Goal: Task Accomplishment & Management: Use online tool/utility

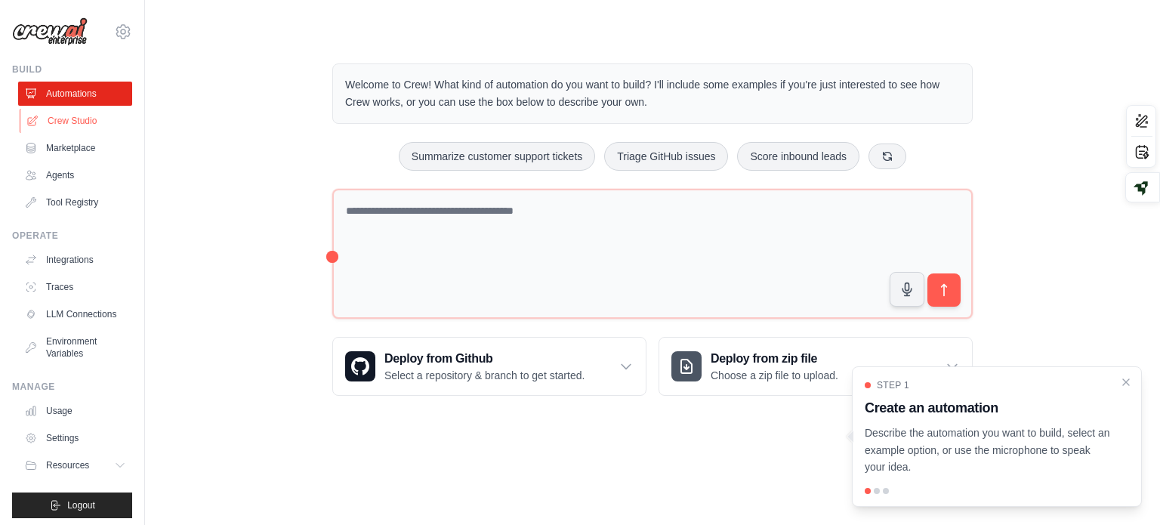
click at [101, 111] on link "Crew Studio" at bounding box center [77, 121] width 114 height 24
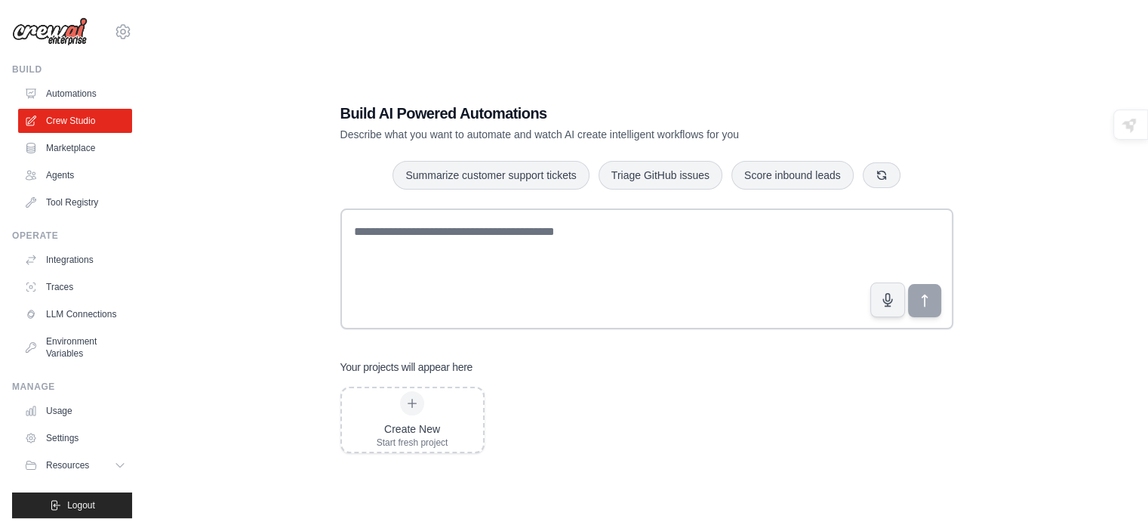
click at [56, 152] on link "Marketplace" at bounding box center [75, 148] width 114 height 24
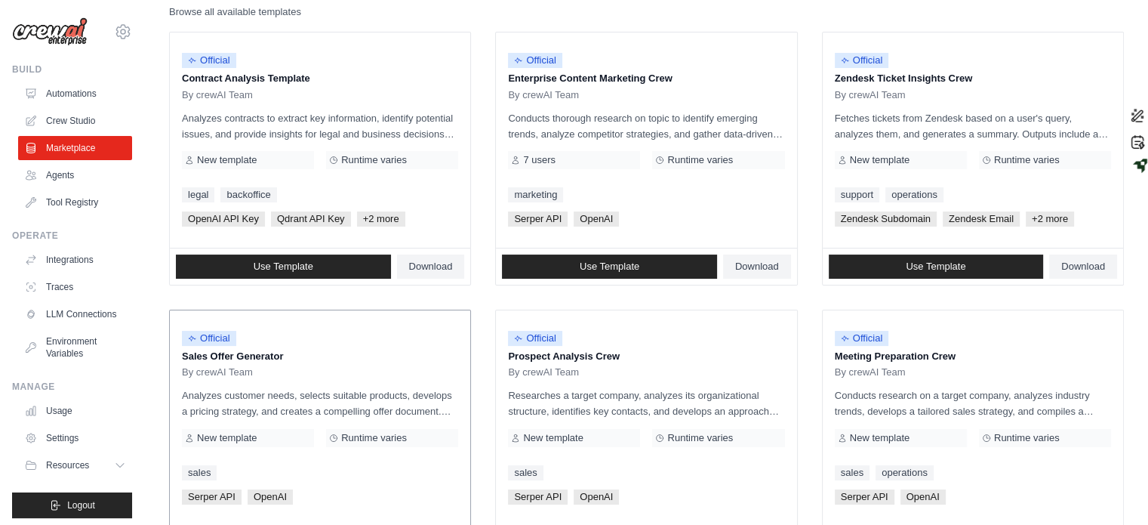
scroll to position [226, 0]
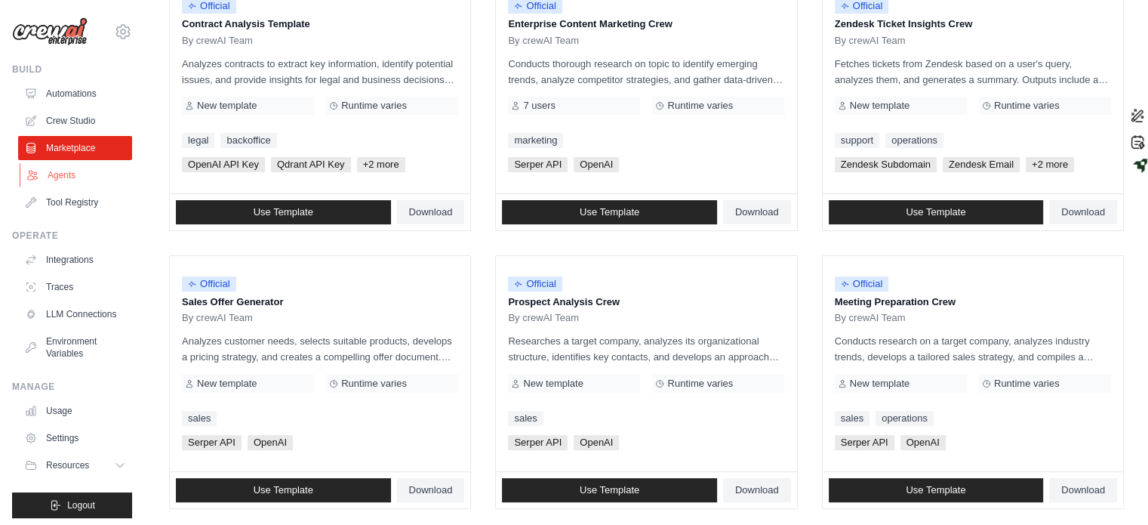
click at [85, 175] on link "Agents" at bounding box center [77, 175] width 114 height 24
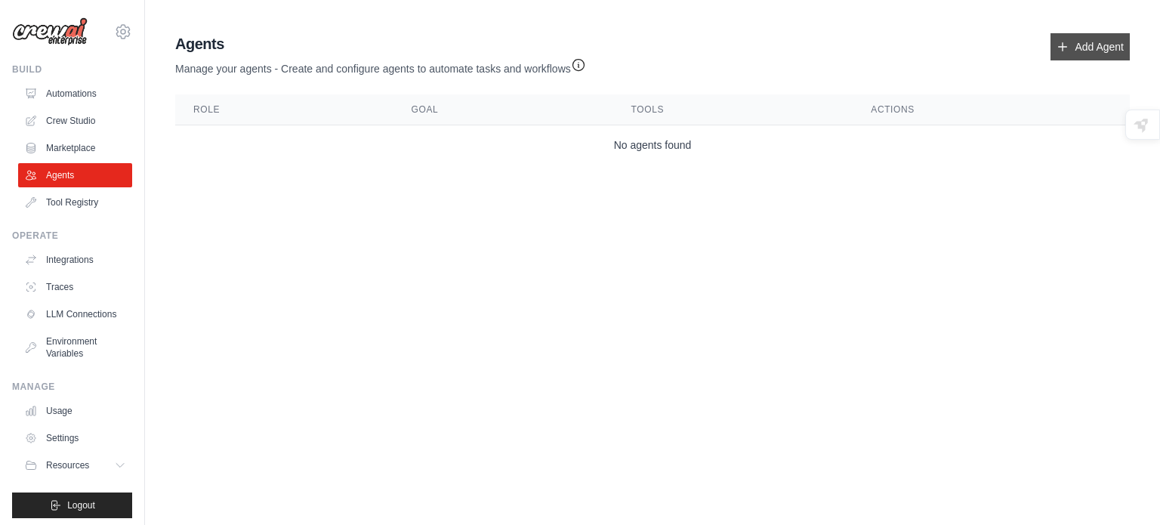
click at [1074, 54] on link "Add Agent" at bounding box center [1089, 46] width 79 height 27
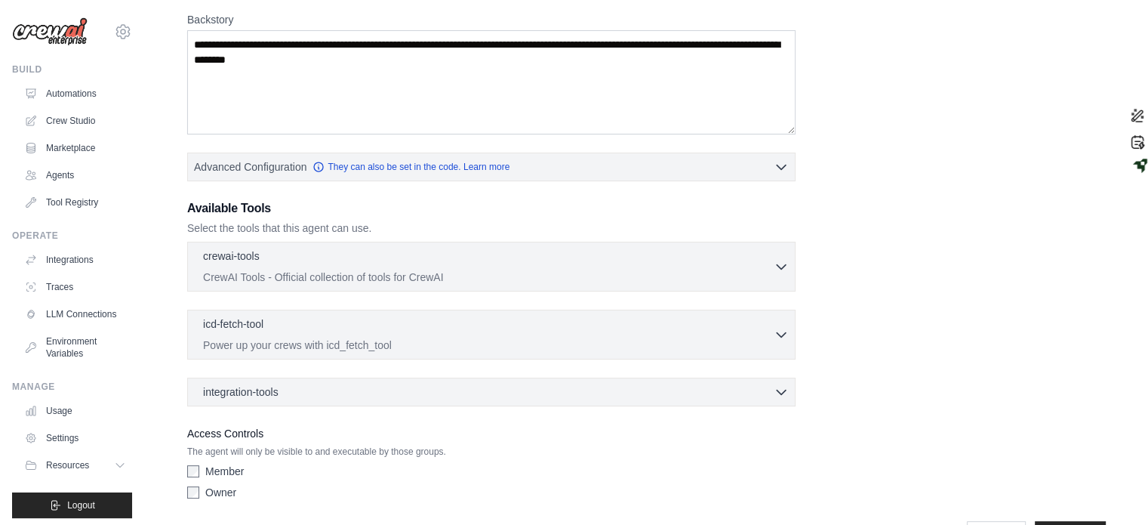
scroll to position [282, 0]
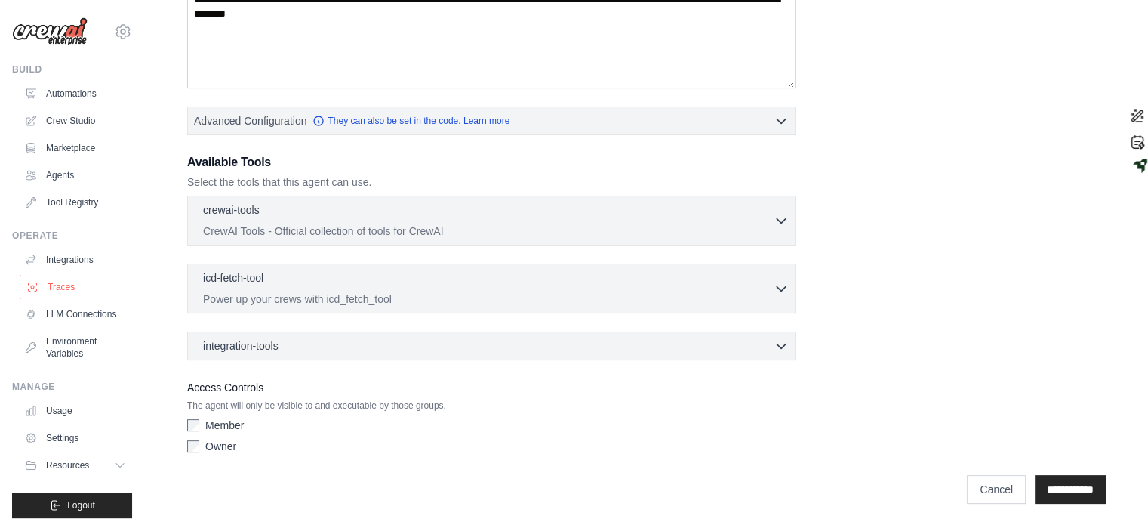
click at [66, 288] on link "Traces" at bounding box center [77, 287] width 114 height 24
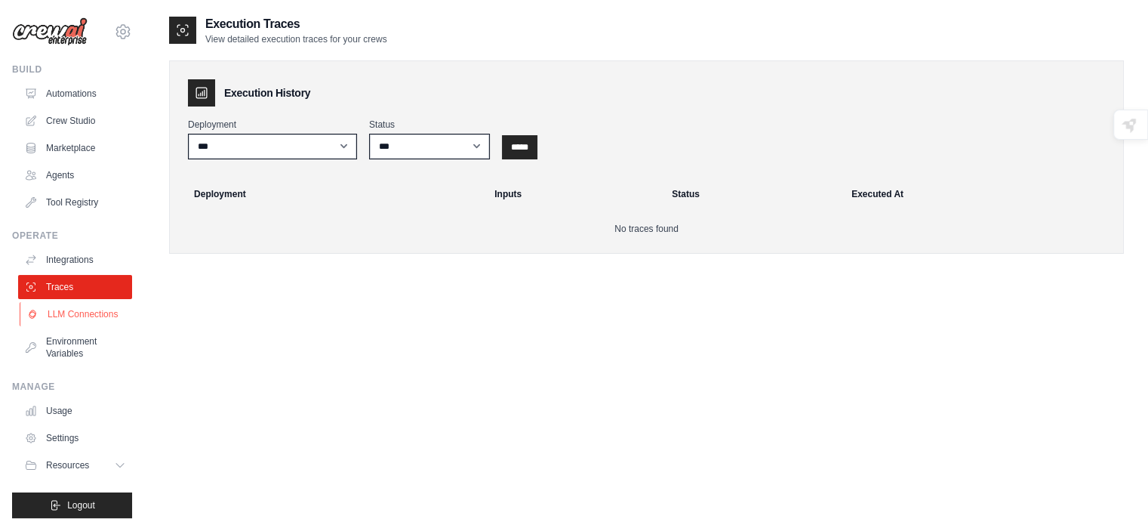
click at [66, 324] on link "LLM Connections" at bounding box center [77, 314] width 114 height 24
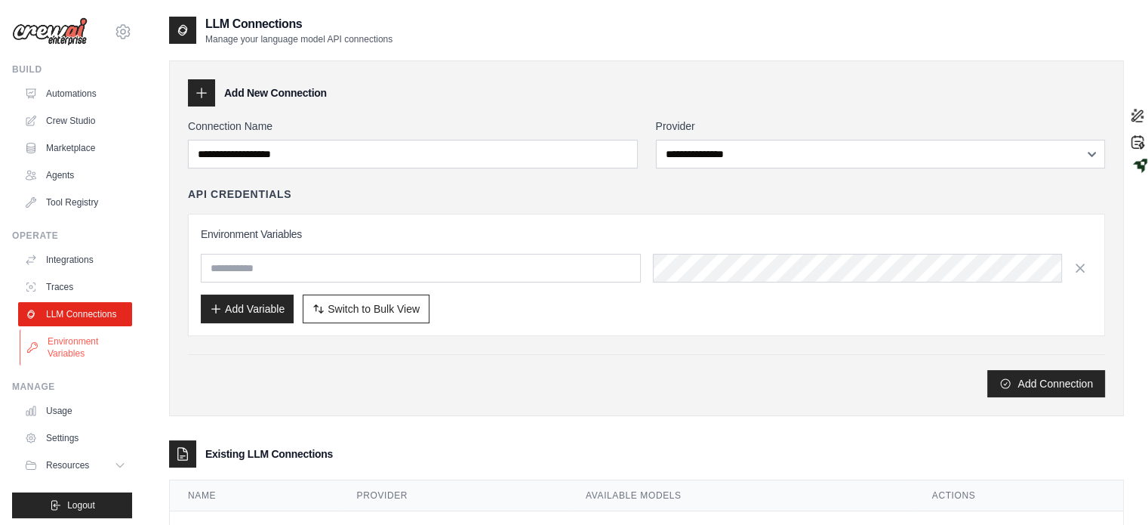
click at [75, 365] on link "Environment Variables" at bounding box center [77, 347] width 114 height 36
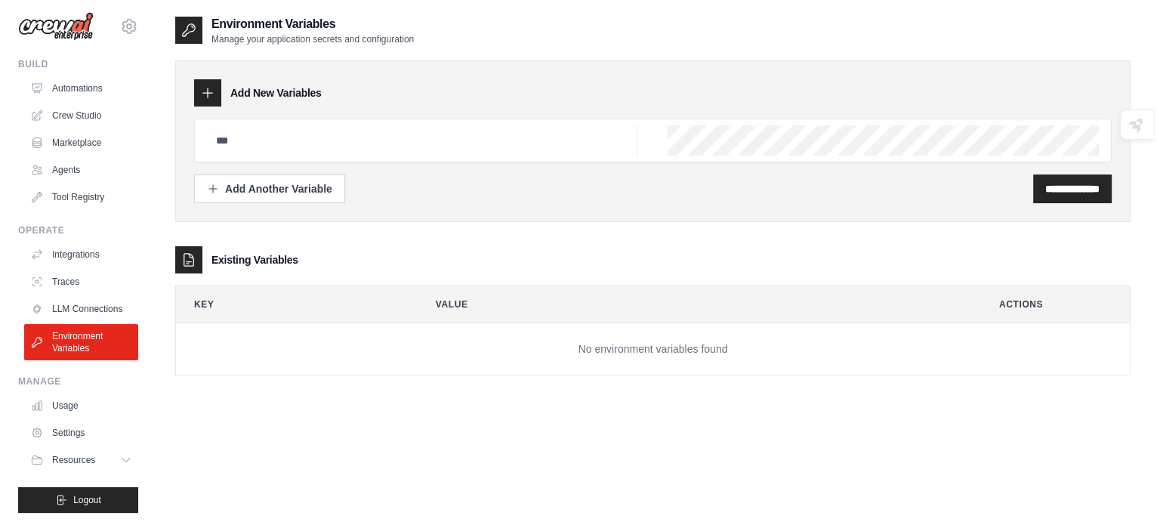
scroll to position [17, 0]
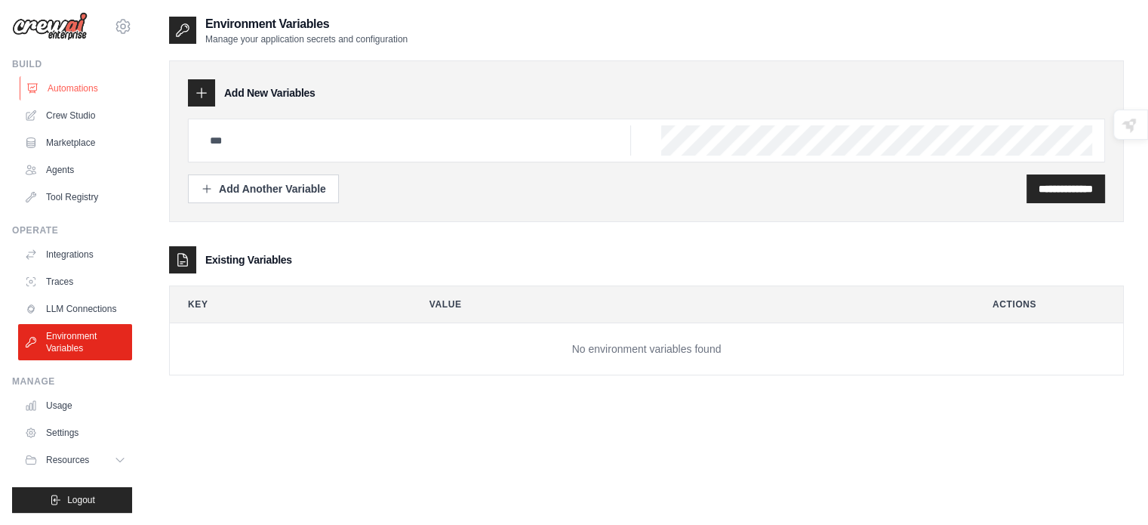
click at [83, 76] on link "Automations" at bounding box center [77, 88] width 114 height 24
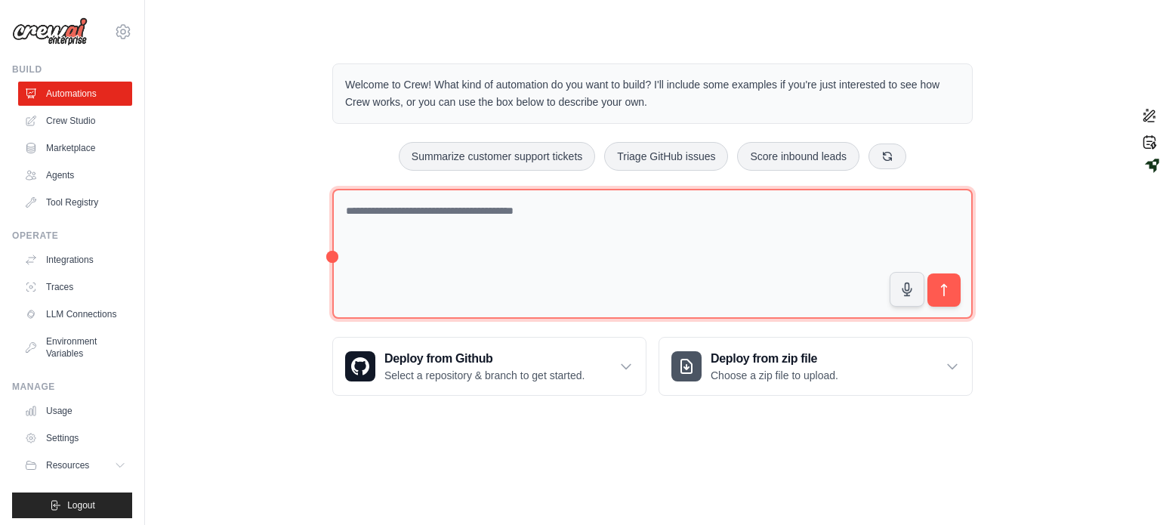
click at [451, 205] on textarea at bounding box center [652, 254] width 640 height 131
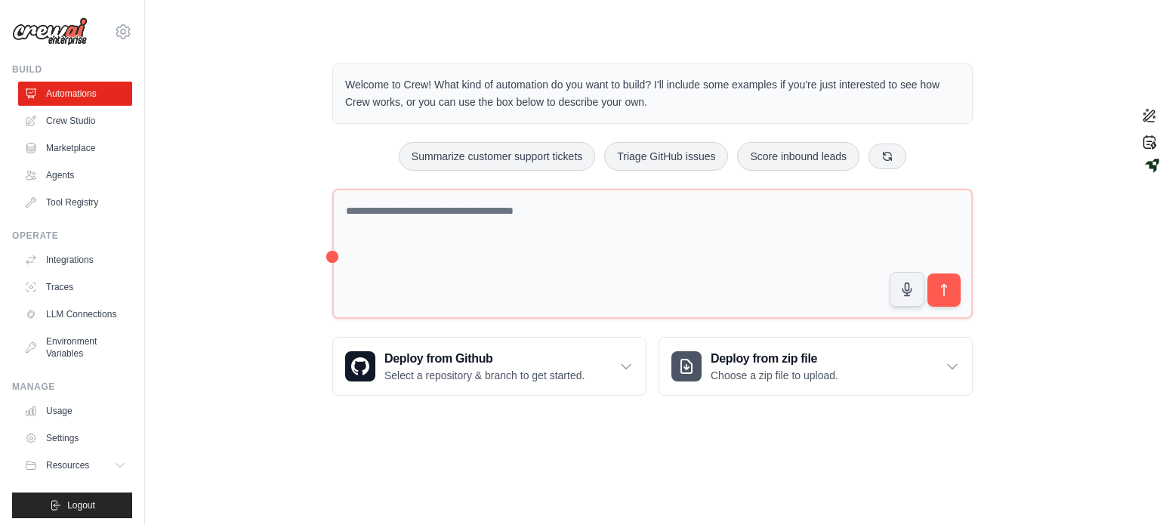
click at [330, 251] on div "Welcome to Crew! What kind of automation do you want to build? I'll include som…" at bounding box center [652, 229] width 676 height 381
drag, startPoint x: 330, startPoint y: 251, endPoint x: 296, endPoint y: 243, distance: 35.0
click at [350, 252] on div "Welcome to Crew! What kind of automation do you want to build? I'll include som…" at bounding box center [652, 229] width 676 height 381
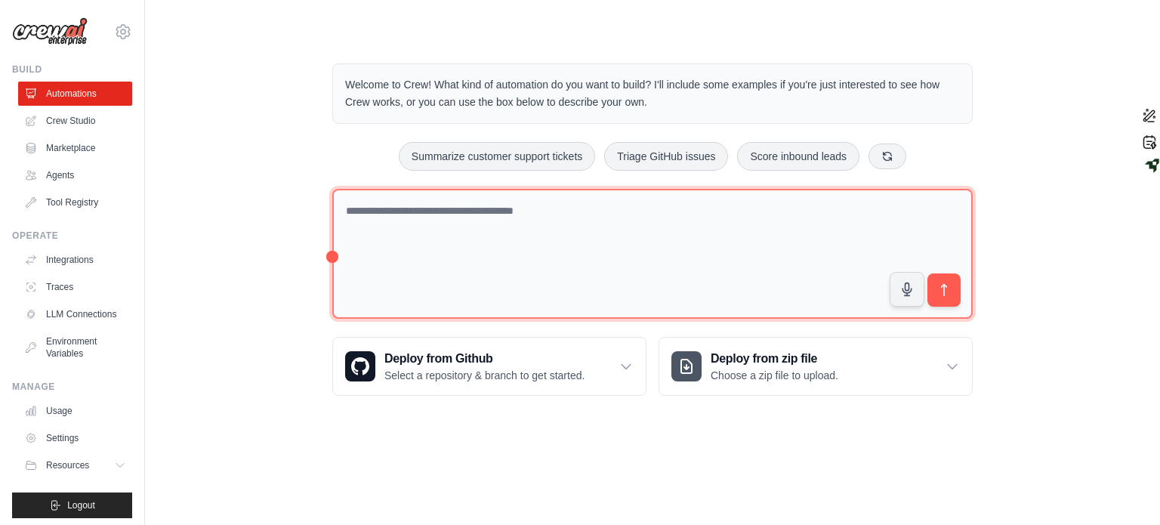
drag, startPoint x: 337, startPoint y: 256, endPoint x: 356, endPoint y: 214, distance: 46.0
click at [358, 232] on textarea at bounding box center [652, 254] width 640 height 131
click at [356, 214] on textarea at bounding box center [652, 254] width 640 height 131
type textarea "*"
type textarea "***"
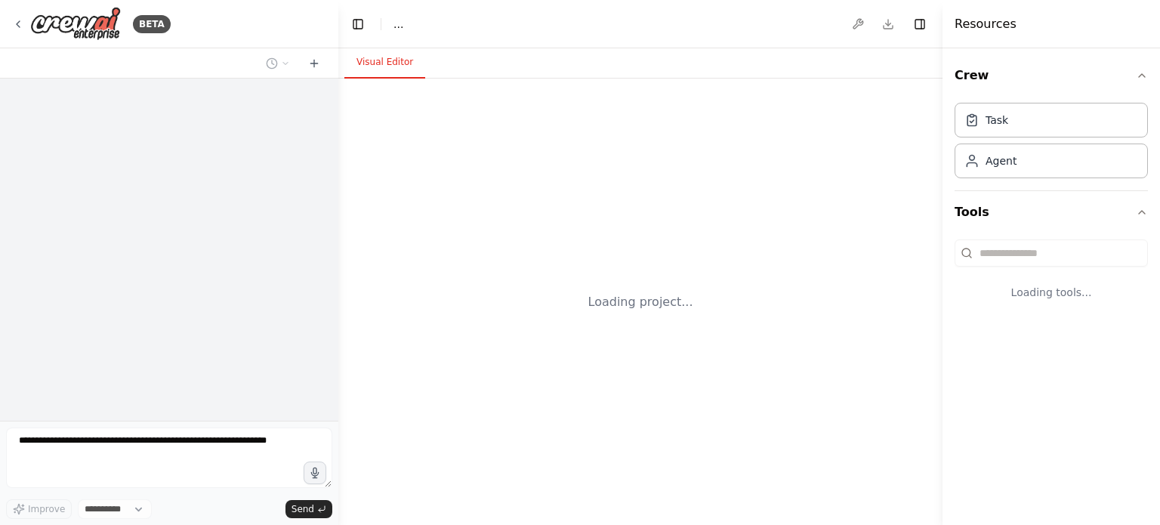
select select "****"
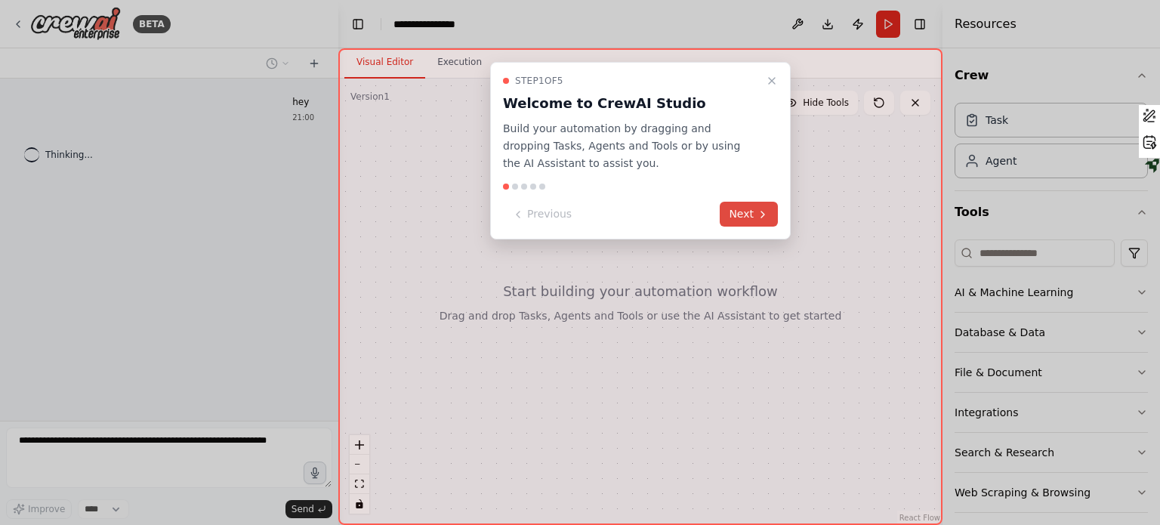
click at [758, 208] on icon at bounding box center [762, 214] width 12 height 12
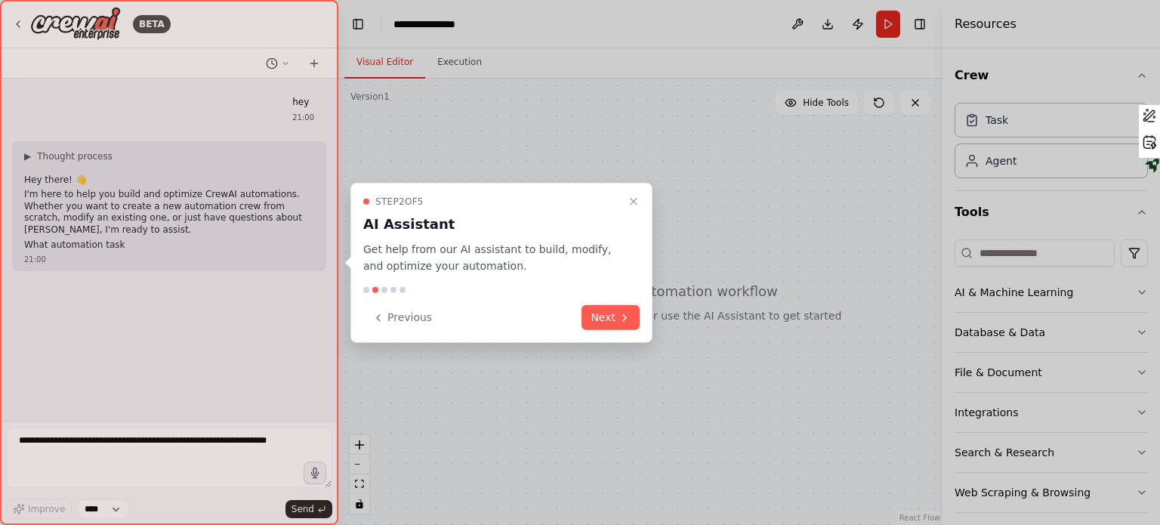
click at [621, 323] on button "Next" at bounding box center [610, 317] width 58 height 25
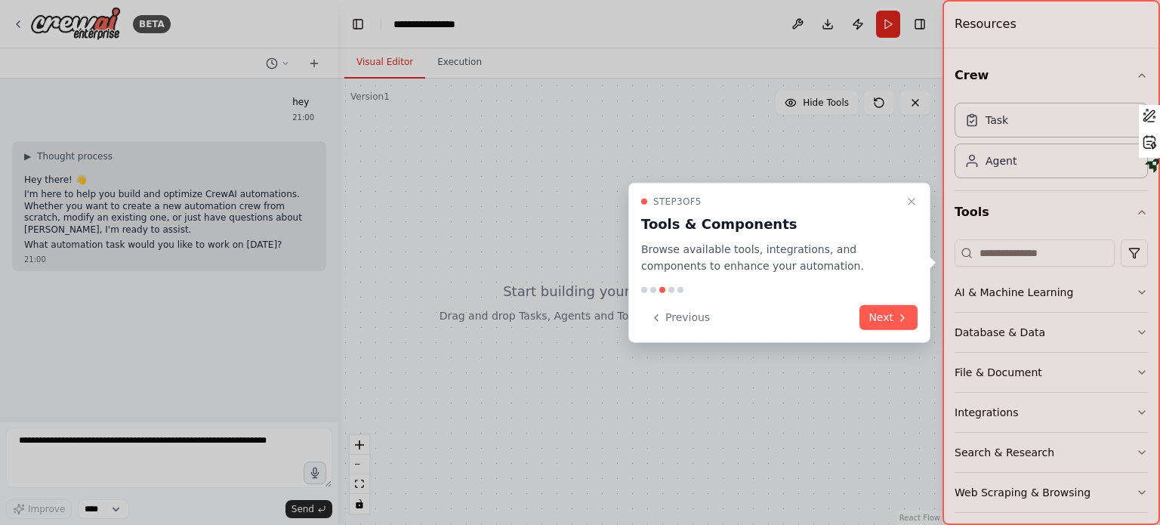
click at [897, 325] on button "Next" at bounding box center [888, 317] width 58 height 25
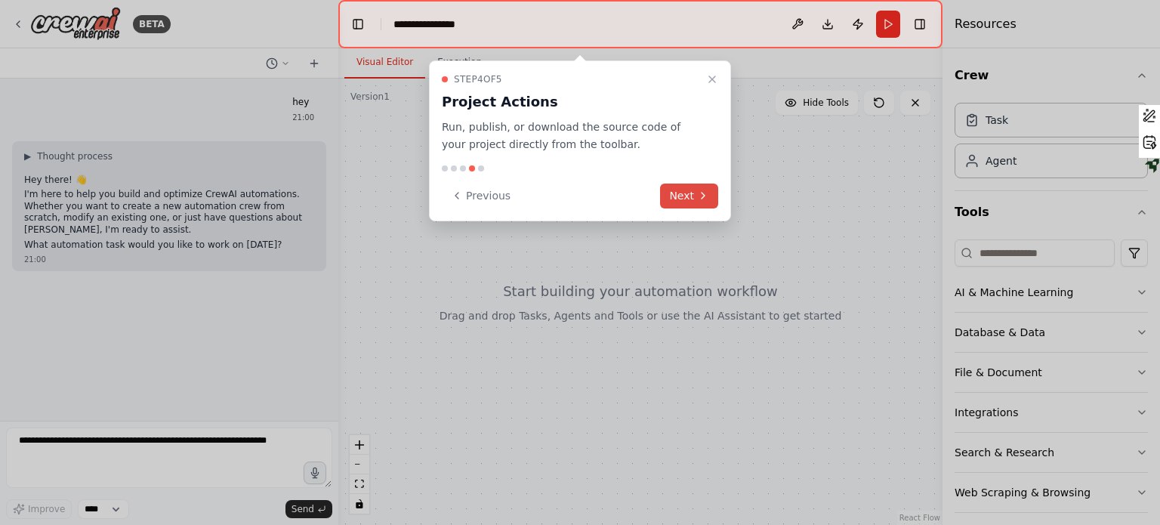
click at [679, 188] on button "Next" at bounding box center [689, 195] width 58 height 25
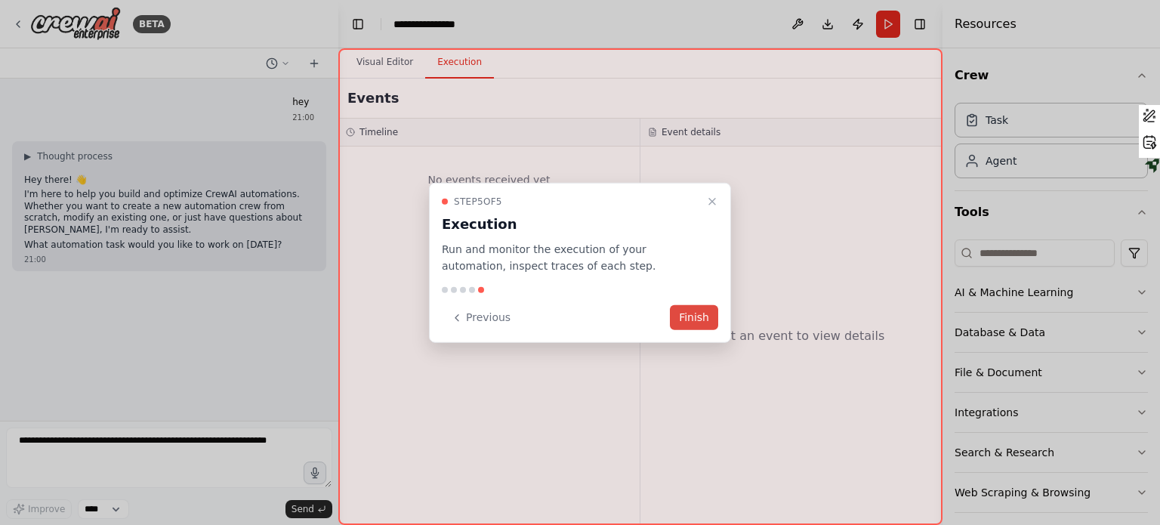
click at [701, 310] on button "Finish" at bounding box center [694, 317] width 48 height 25
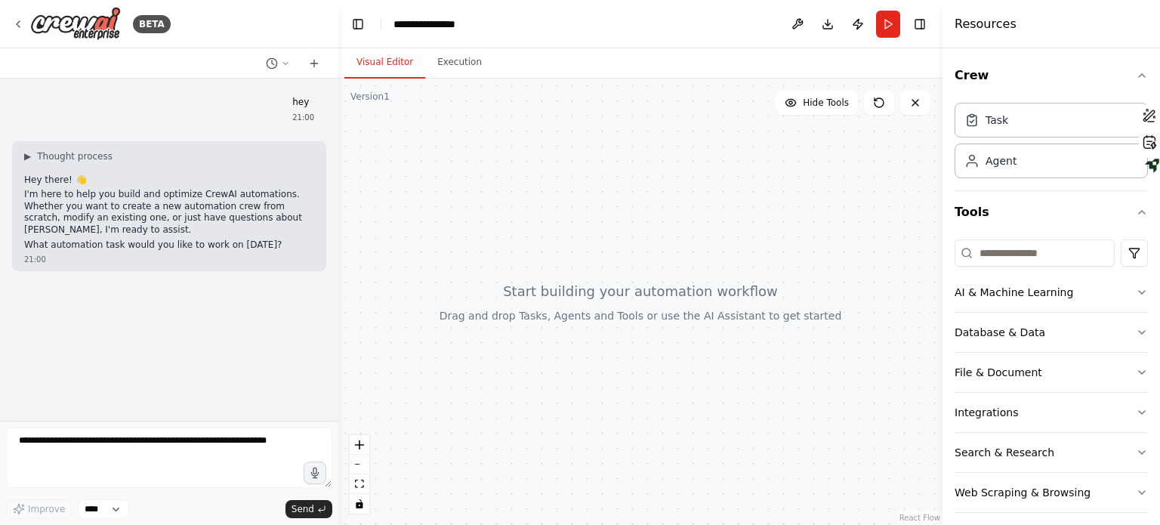
drag, startPoint x: 447, startPoint y: 149, endPoint x: 433, endPoint y: 142, distance: 15.5
click at [444, 147] on div at bounding box center [640, 302] width 604 height 446
drag, startPoint x: 433, startPoint y: 142, endPoint x: 513, endPoint y: 230, distance: 119.2
click at [513, 230] on div at bounding box center [640, 302] width 604 height 446
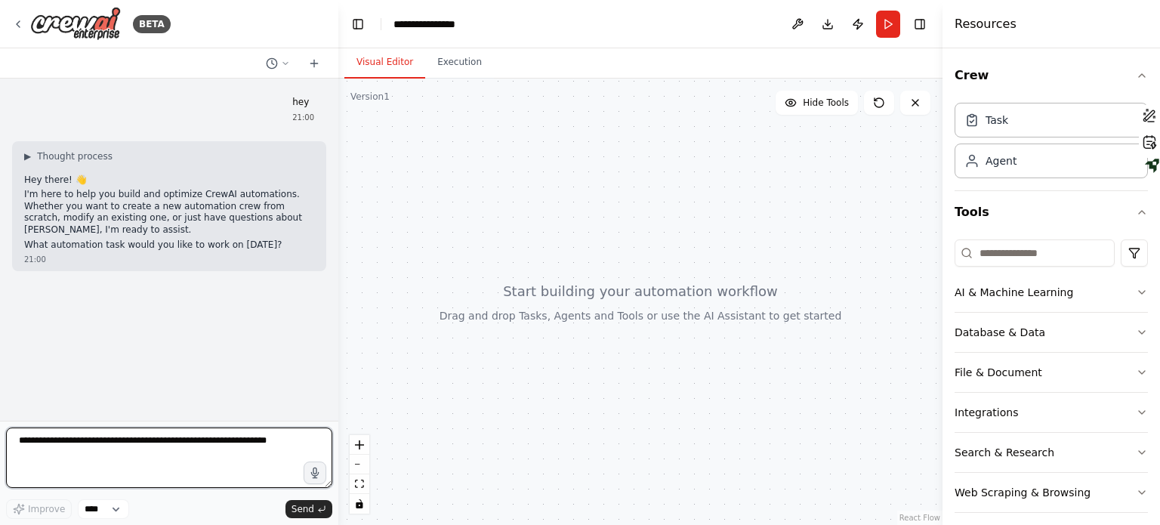
drag, startPoint x: 225, startPoint y: 438, endPoint x: 262, endPoint y: 459, distance: 42.6
click at [226, 439] on textarea at bounding box center [169, 457] width 326 height 60
type textarea "**********"
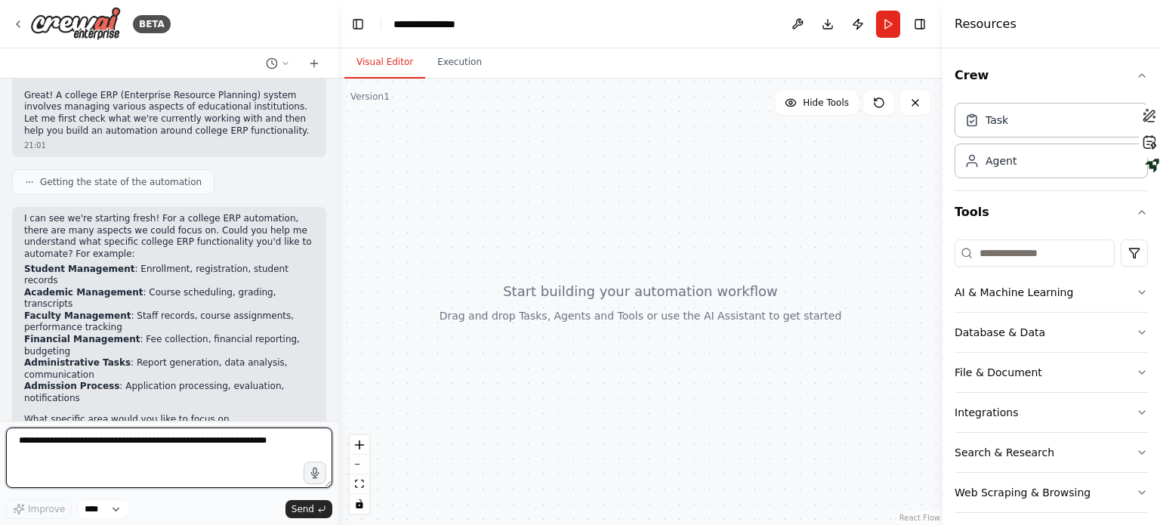
scroll to position [288, 0]
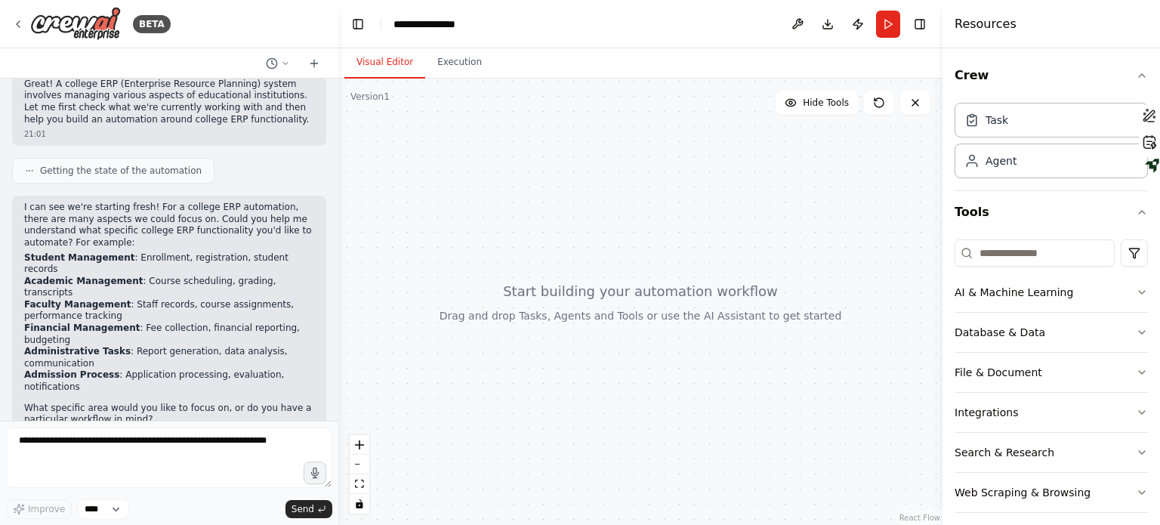
drag, startPoint x: 518, startPoint y: 307, endPoint x: 546, endPoint y: 301, distance: 28.4
click at [519, 307] on div at bounding box center [640, 302] width 604 height 446
drag, startPoint x: 595, startPoint y: 295, endPoint x: 621, endPoint y: 265, distance: 40.1
click at [621, 265] on div at bounding box center [640, 302] width 604 height 446
click at [356, 465] on button "zoom out" at bounding box center [360, 464] width 20 height 20
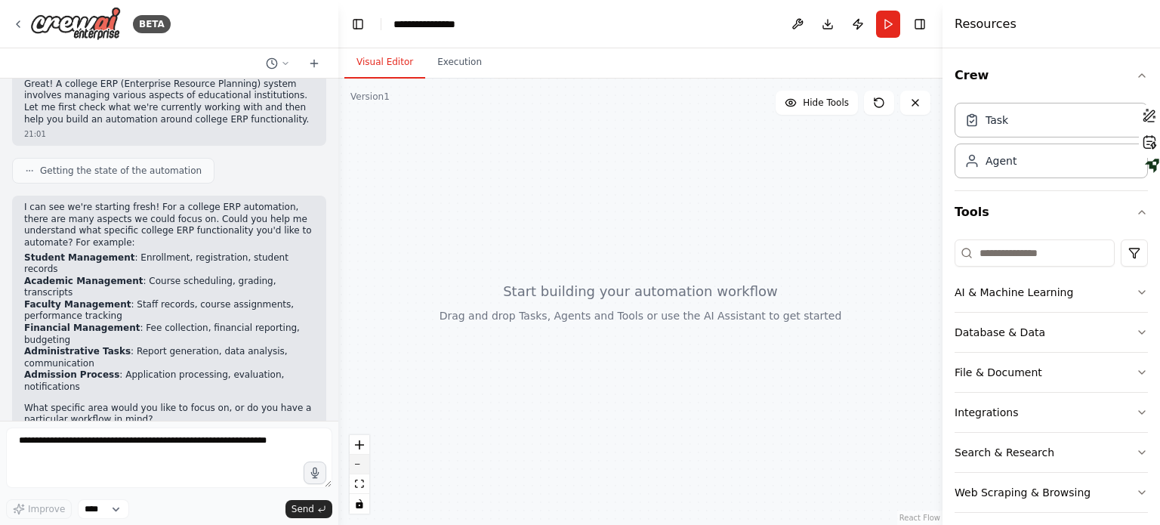
click at [356, 465] on button "zoom out" at bounding box center [360, 464] width 20 height 20
click at [356, 464] on div "React Flow controls" at bounding box center [360, 474] width 20 height 79
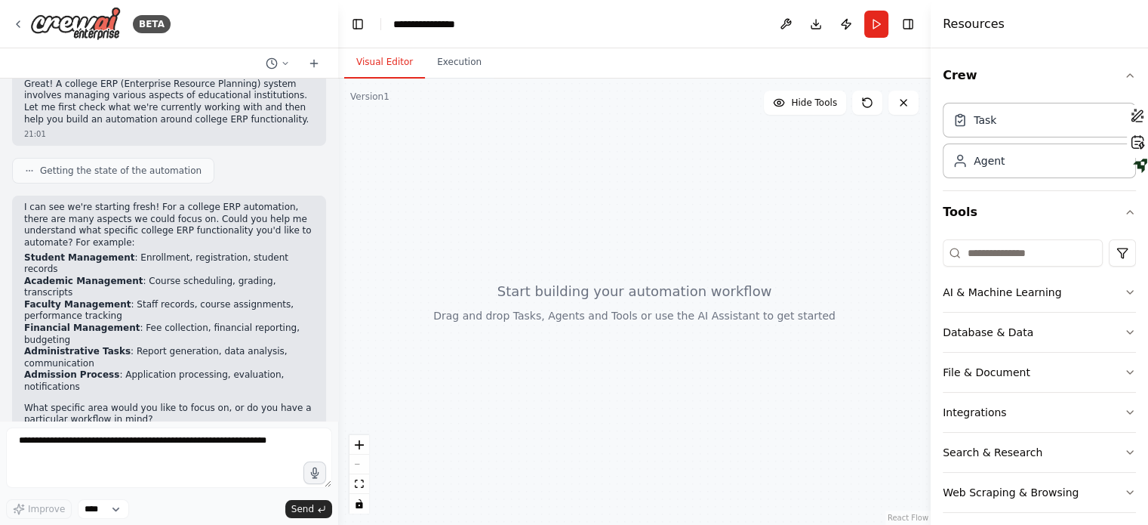
click at [356, 462] on div "React Flow controls" at bounding box center [360, 474] width 20 height 79
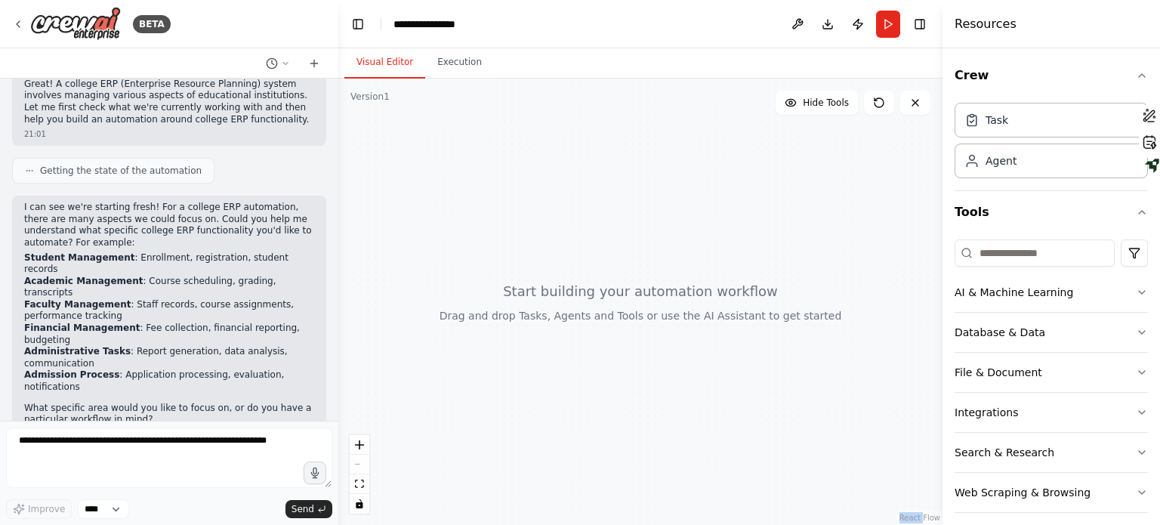
click at [356, 462] on div "React Flow controls" at bounding box center [360, 474] width 20 height 79
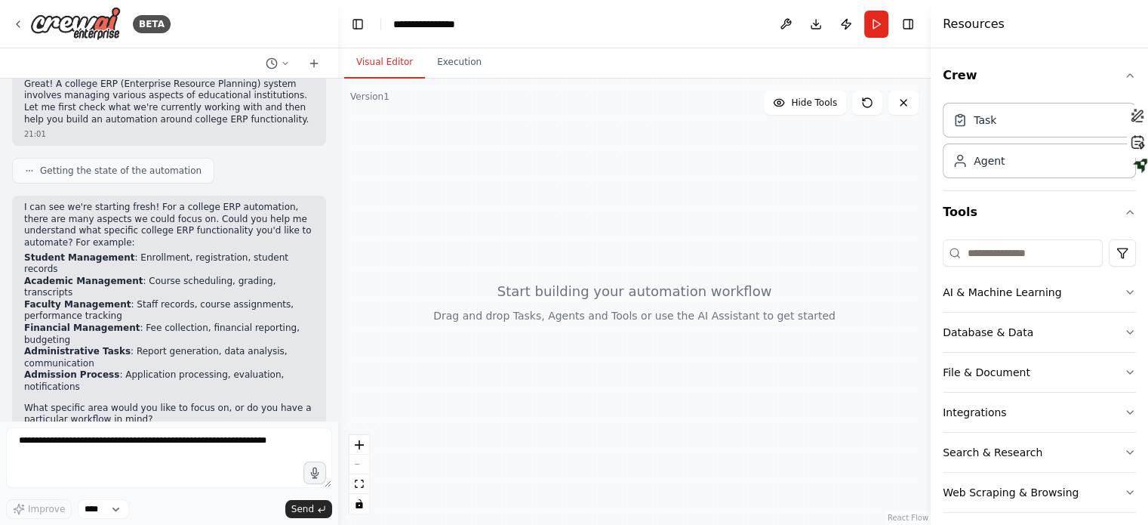
click at [356, 460] on div "React Flow controls" at bounding box center [360, 474] width 20 height 79
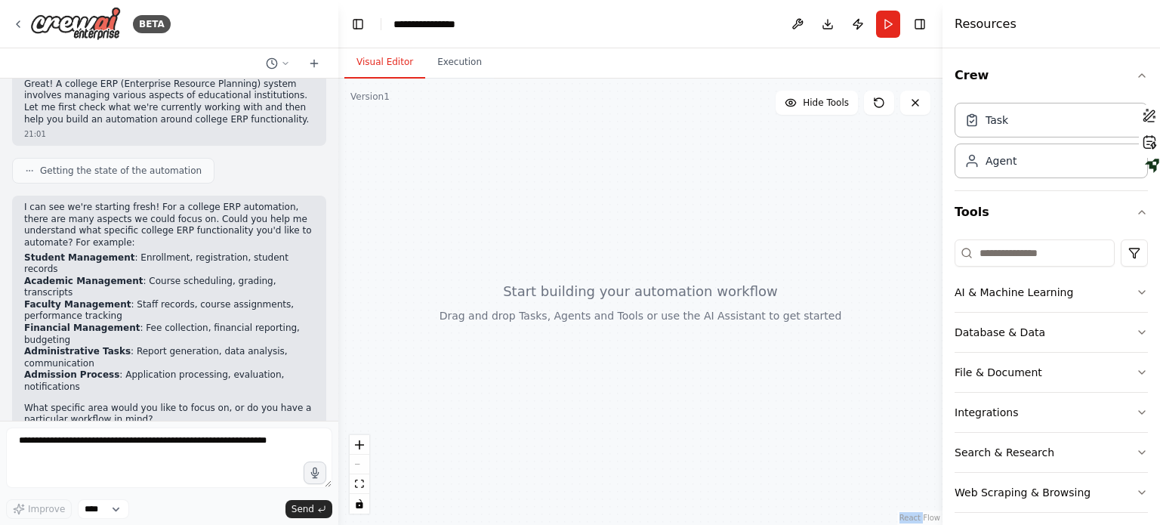
drag, startPoint x: 356, startPoint y: 460, endPoint x: 531, endPoint y: 327, distance: 219.8
click at [358, 458] on div "React Flow controls" at bounding box center [360, 474] width 20 height 79
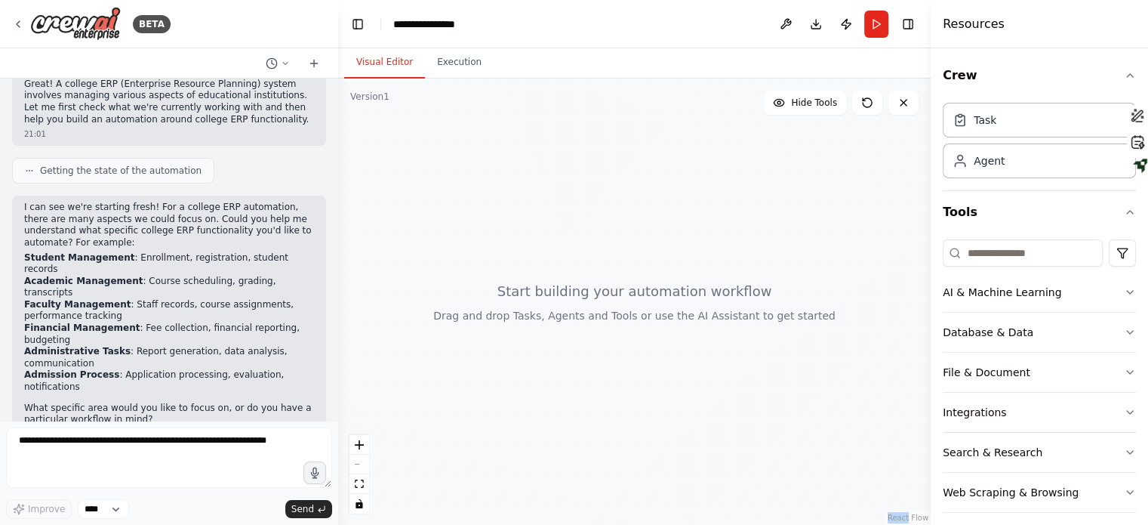
click at [553, 296] on div at bounding box center [634, 302] width 593 height 446
click at [814, 105] on span "Hide Tools" at bounding box center [814, 103] width 46 height 12
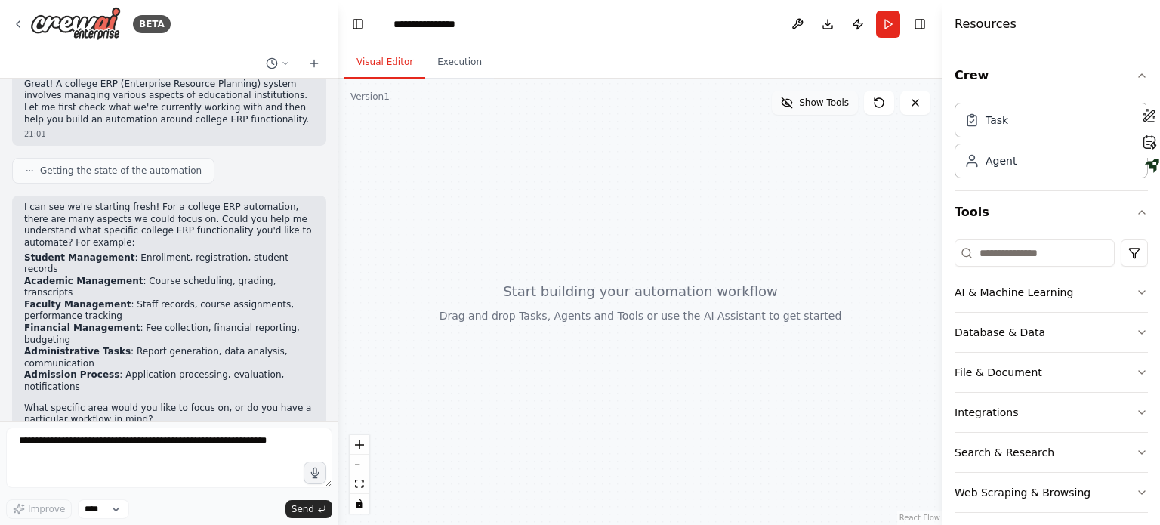
click at [814, 105] on span "Show Tools" at bounding box center [824, 103] width 50 height 12
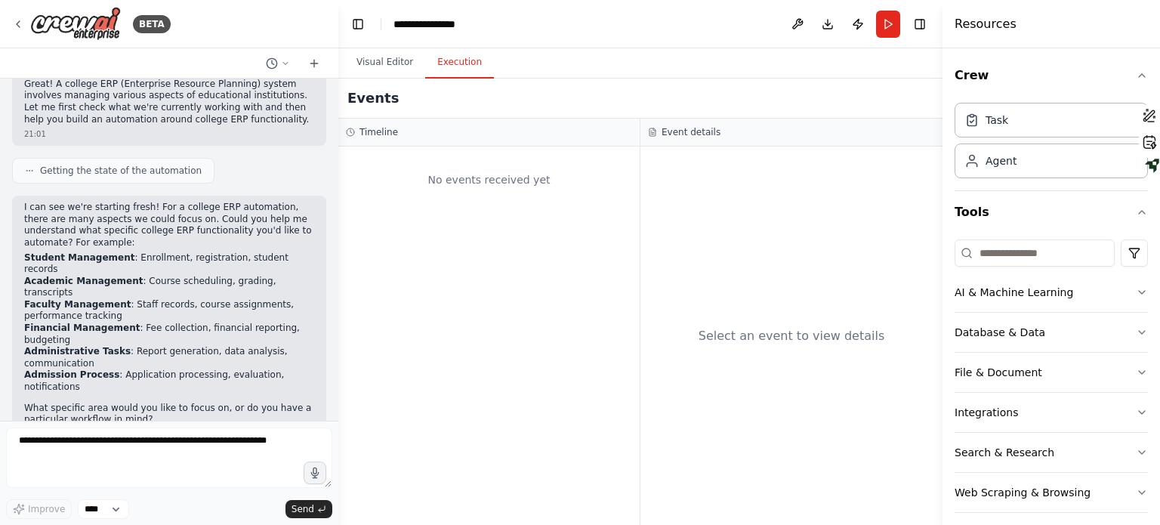
click at [436, 63] on button "Execution" at bounding box center [459, 63] width 69 height 32
click at [387, 63] on button "Visual Editor" at bounding box center [384, 63] width 81 height 32
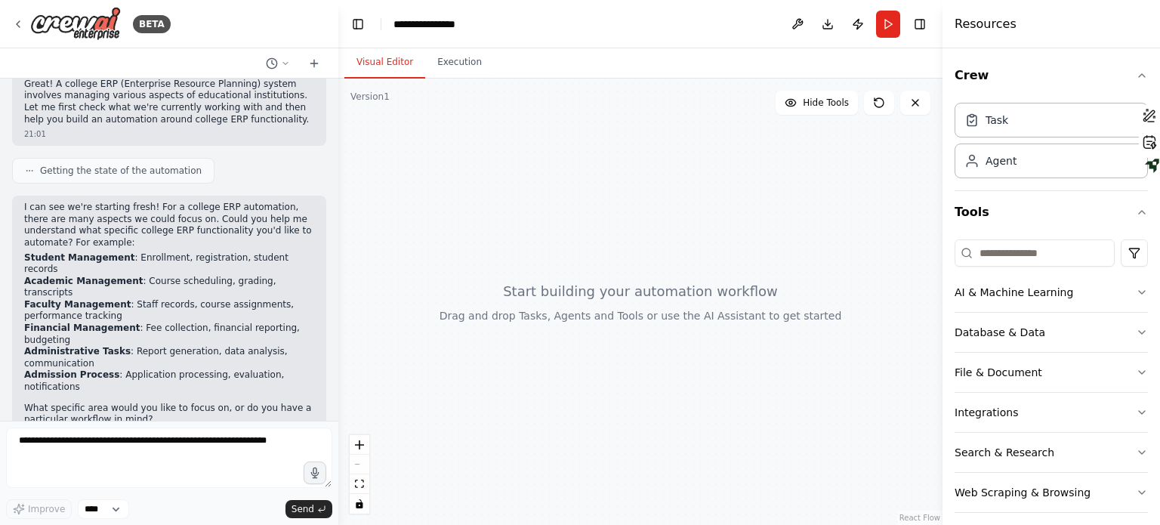
click at [1004, 139] on div "Task Agent" at bounding box center [1050, 138] width 193 height 82
click at [1003, 129] on div "Task" at bounding box center [1050, 119] width 193 height 35
click at [1000, 167] on div "Agent" at bounding box center [1050, 160] width 193 height 35
click at [1020, 294] on button "AI & Machine Learning" at bounding box center [1050, 292] width 193 height 39
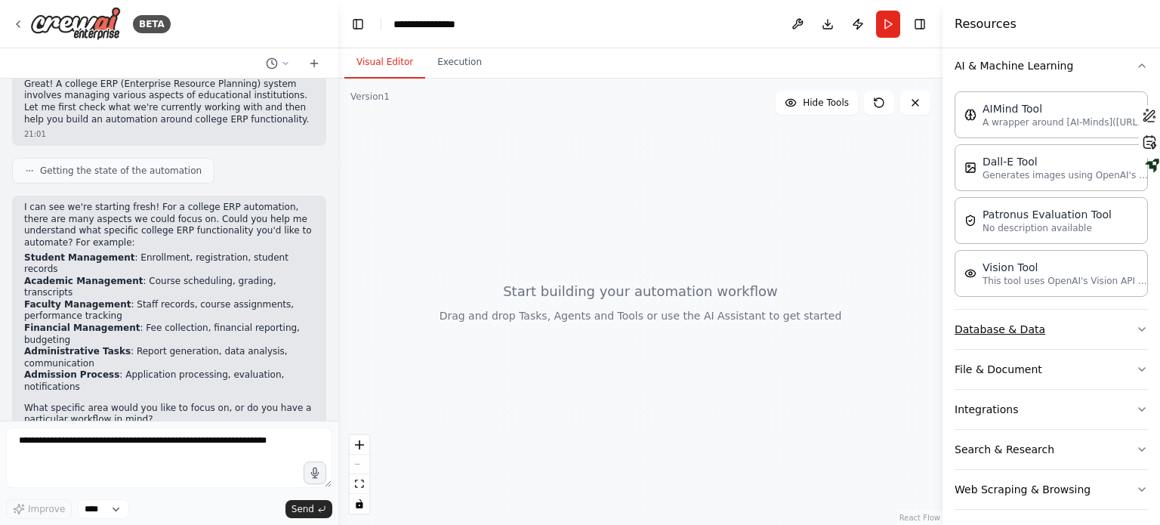
scroll to position [233, 0]
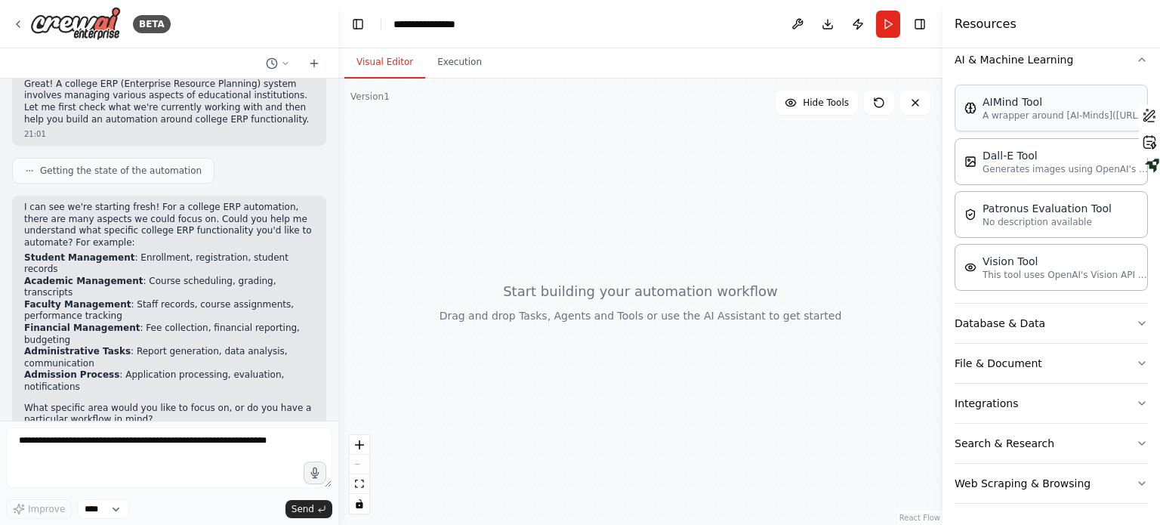
click at [1030, 122] on div "AIMind Tool A wrapper around [AI-Minds](https://mindsdb.com/minds). Useful for …" at bounding box center [1050, 108] width 193 height 47
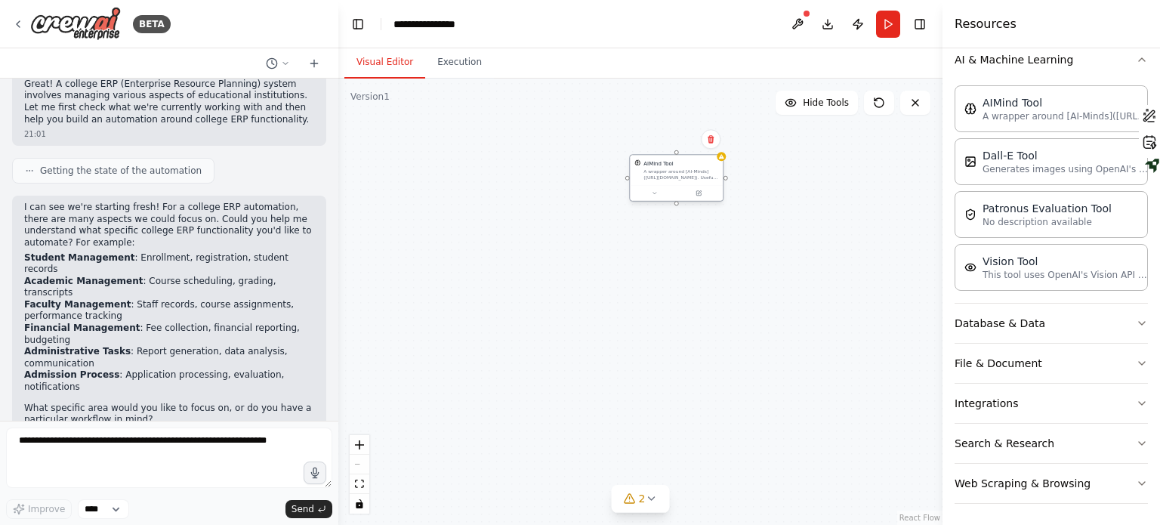
drag, startPoint x: 767, startPoint y: 275, endPoint x: 623, endPoint y: 186, distance: 169.5
click at [630, 186] on div at bounding box center [676, 193] width 93 height 16
drag, startPoint x: 669, startPoint y: 179, endPoint x: 709, endPoint y: 201, distance: 45.6
click at [709, 201] on div "AIMind Tool A wrapper around [AI-Minds](https://mindsdb.com/minds). Useful for …" at bounding box center [640, 302] width 604 height 446
drag, startPoint x: 658, startPoint y: 199, endPoint x: 633, endPoint y: 391, distance: 194.0
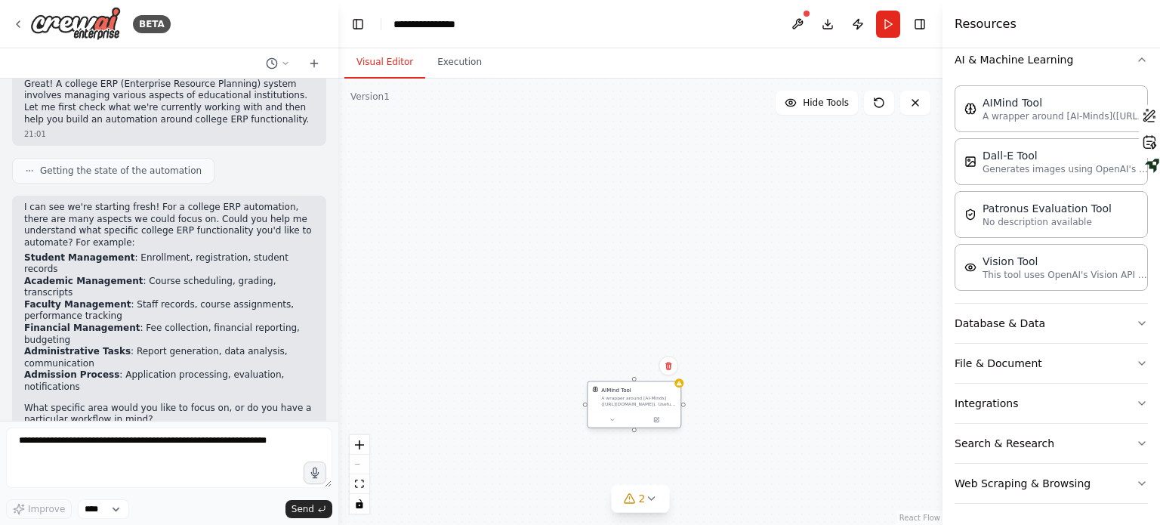
click at [633, 391] on div "AIMind Tool A wrapper around [AI-Minds](https://mindsdb.com/minds). Useful for …" at bounding box center [638, 396] width 75 height 21
click at [1025, 320] on button "Database & Data" at bounding box center [1050, 322] width 193 height 39
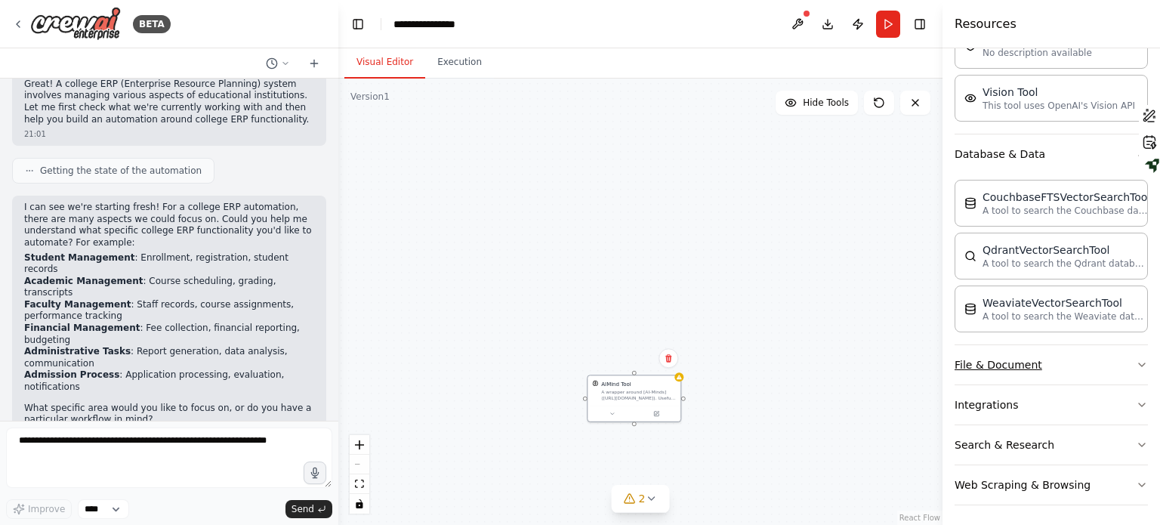
click at [1029, 358] on button "File & Document" at bounding box center [1050, 364] width 193 height 39
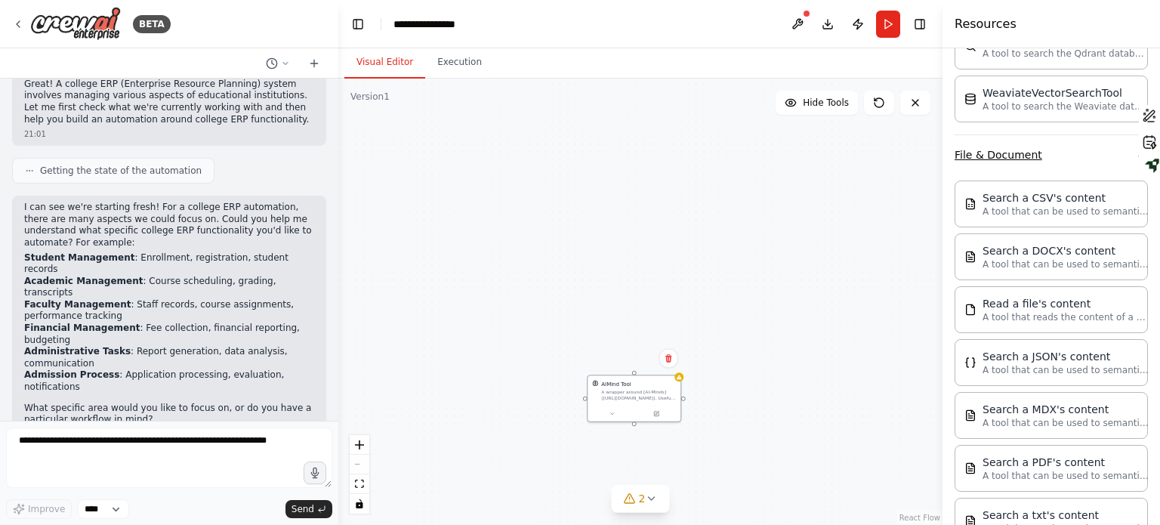
scroll to position [779, 0]
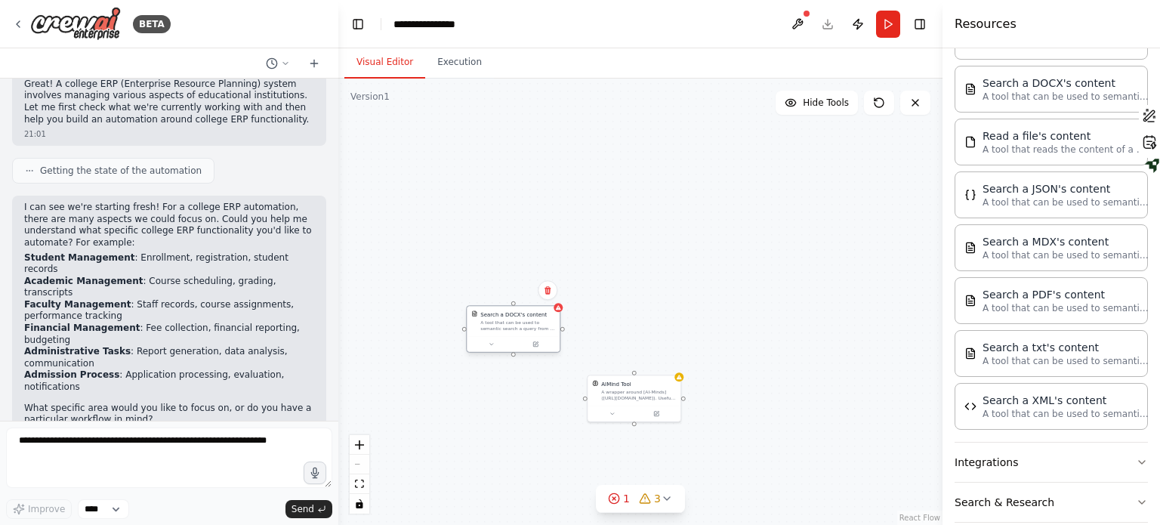
drag, startPoint x: 522, startPoint y: 331, endPoint x: 495, endPoint y: 320, distance: 29.9
click at [495, 320] on div "A tool that can be used to semantic search a query from a DOCX's content." at bounding box center [517, 325] width 75 height 12
click at [879, 26] on button "Run" at bounding box center [888, 24] width 24 height 27
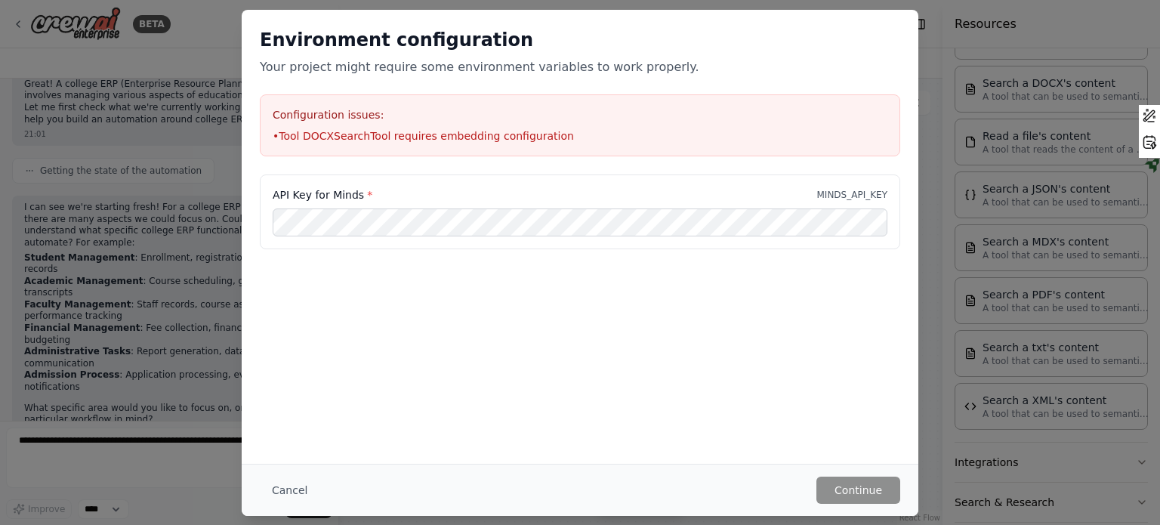
click at [961, 97] on div "Environment configuration Your project might require some environment variables…" at bounding box center [580, 262] width 1160 height 525
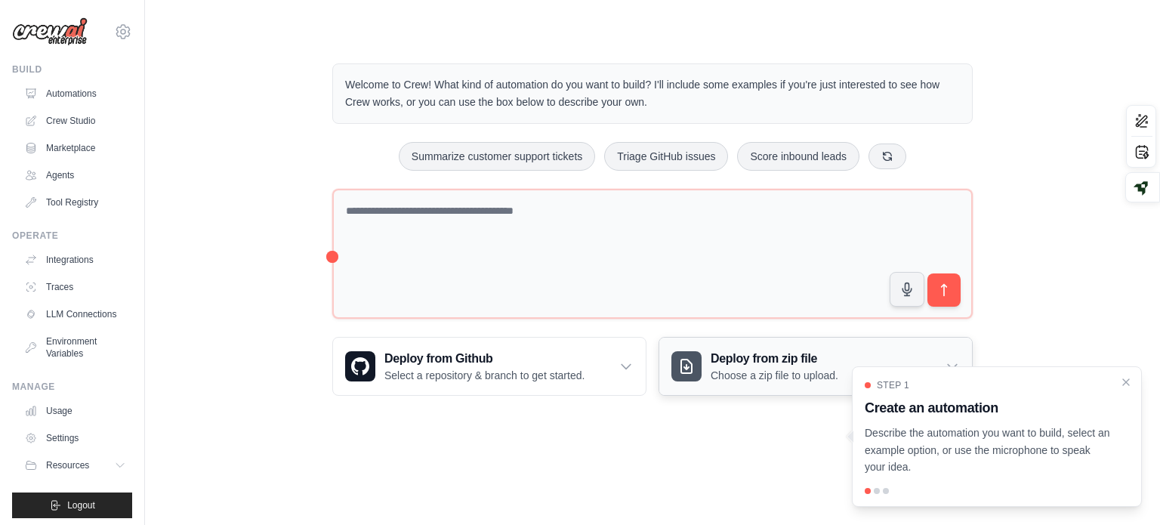
click at [710, 384] on div "Deploy from zip file Choose a zip file to upload." at bounding box center [815, 365] width 313 height 57
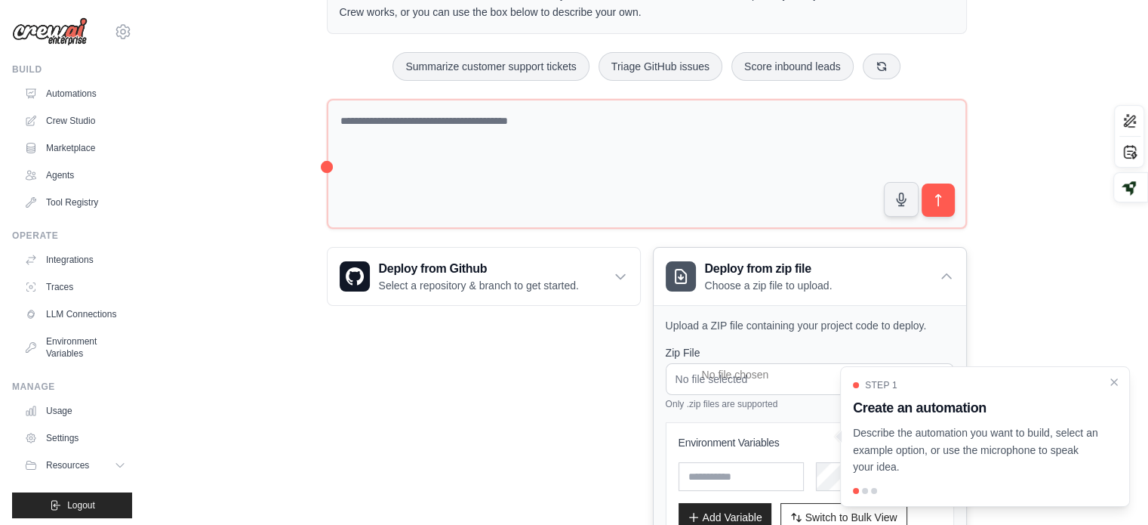
scroll to position [202, 0]
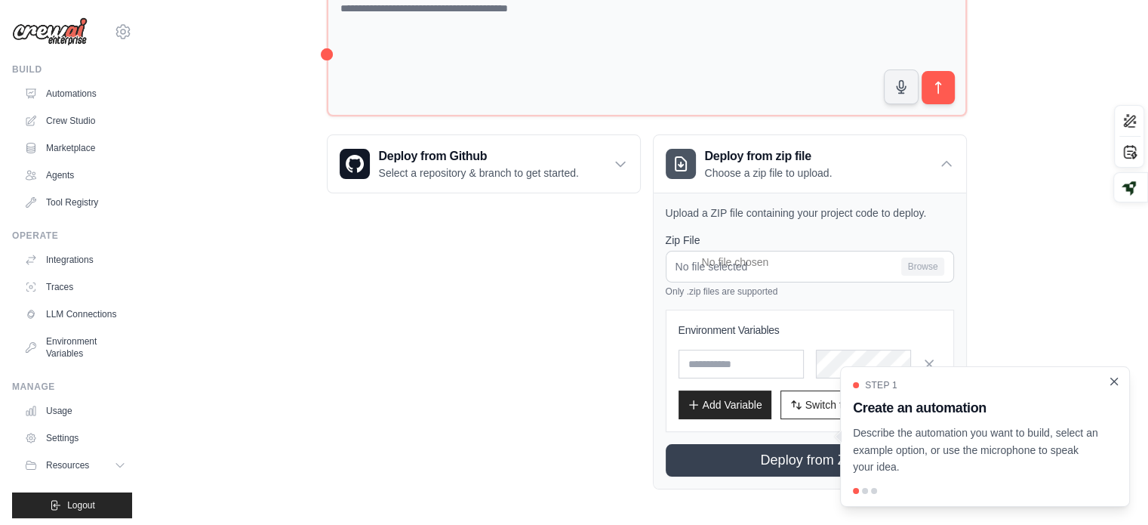
click at [1119, 377] on icon "Close walkthrough" at bounding box center [1115, 381] width 14 height 14
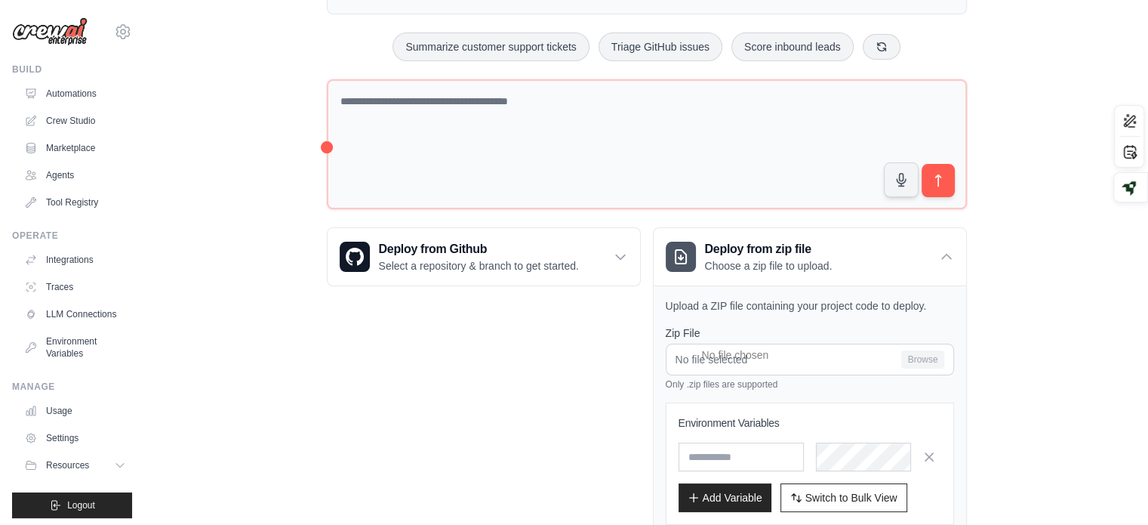
scroll to position [0, 0]
